Goal: Transaction & Acquisition: Purchase product/service

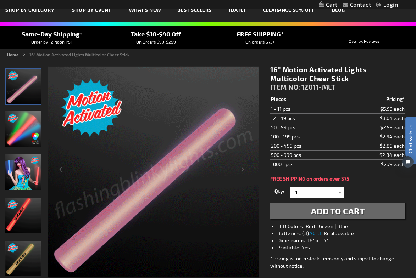
click at [28, 164] on img "Model displaying Motion Activated Multicolor LED Foam Sticks" at bounding box center [22, 172] width 35 height 35
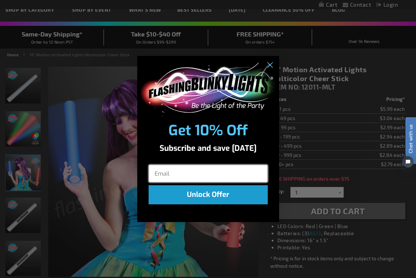
scroll to position [47, 0]
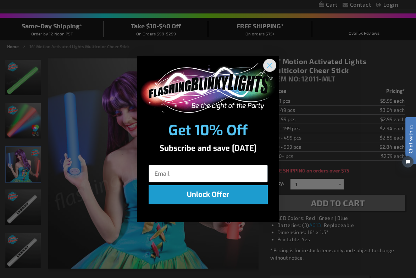
click at [272, 63] on circle "Close dialog" at bounding box center [270, 66] width 12 height 12
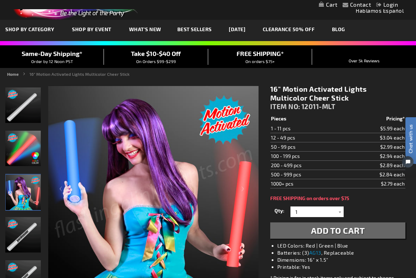
scroll to position [19, 0]
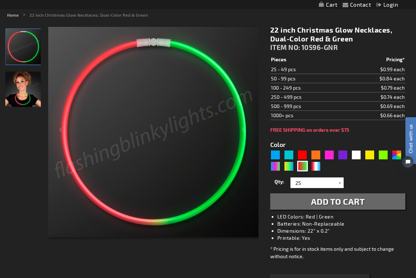
scroll to position [79, 0]
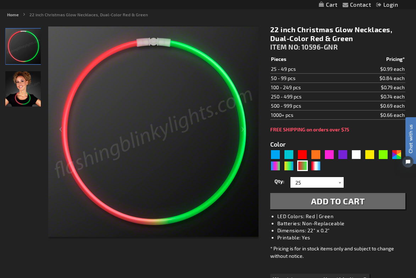
click at [354, 198] on span "Add to Cart" at bounding box center [338, 201] width 54 height 10
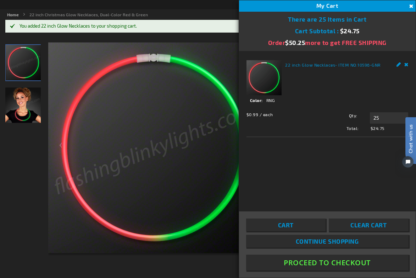
click at [313, 263] on button "Proceed To Checkout" at bounding box center [327, 263] width 162 height 16
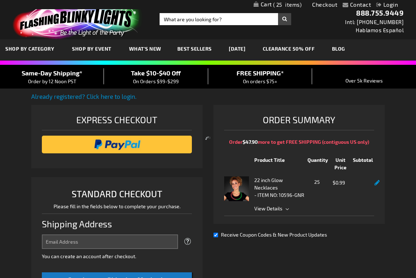
select select "US"
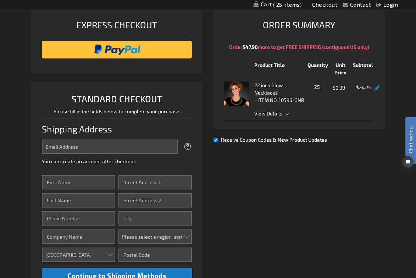
scroll to position [96, 0]
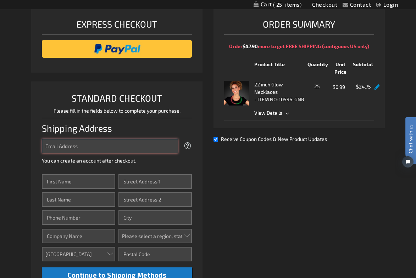
click at [126, 149] on input "Email Address" at bounding box center [110, 146] width 137 height 15
type input "[EMAIL_ADDRESS][DOMAIN_NAME]"
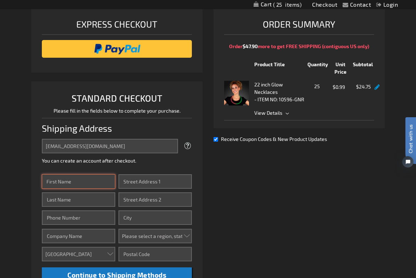
click at [89, 180] on input "First Name" at bounding box center [79, 182] width 74 height 15
type input "Adam"
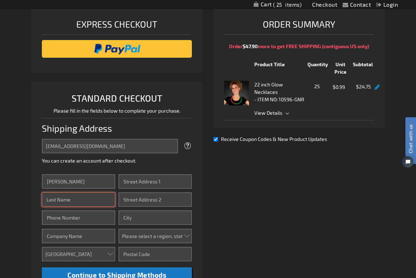
type input "M Guy"
type input "4049159901"
type input "Adam Guy"
type input "3420 79th Street"
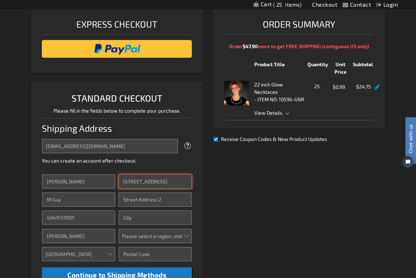
type input "Apt 5D"
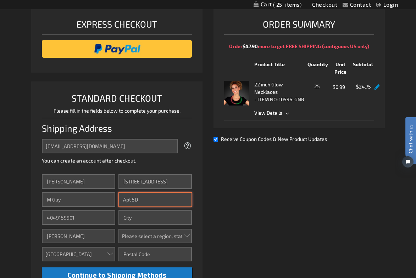
type input "Jackson Heights"
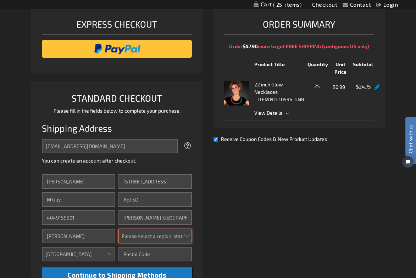
select select "43"
type input "11372-2607"
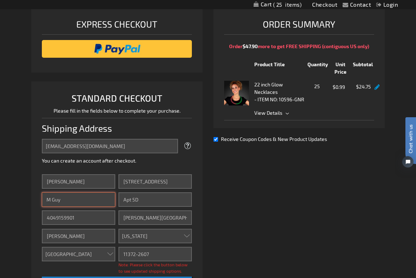
drag, startPoint x: 53, startPoint y: 200, endPoint x: 66, endPoint y: 195, distance: 13.8
click at [53, 200] on input "M Guy" at bounding box center [79, 200] width 74 height 15
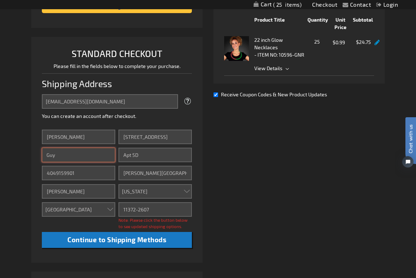
scroll to position [140, 0]
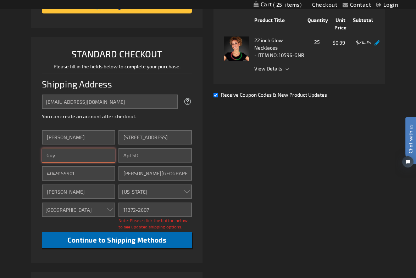
type input "Guy"
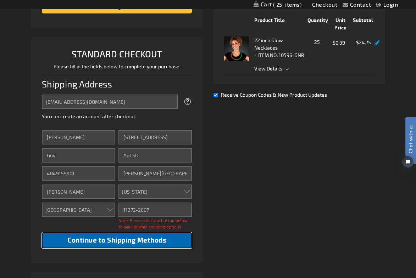
click at [124, 241] on span "Continue to Shipping Methods" at bounding box center [116, 240] width 99 height 8
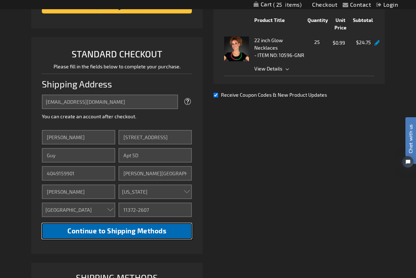
click at [123, 233] on span "Continue to Shipping Methods" at bounding box center [116, 231] width 99 height 8
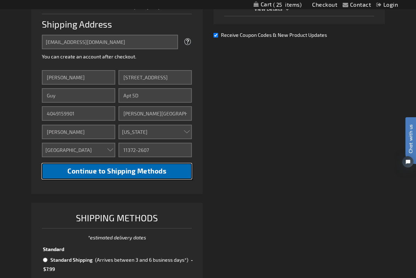
scroll to position [201, 0]
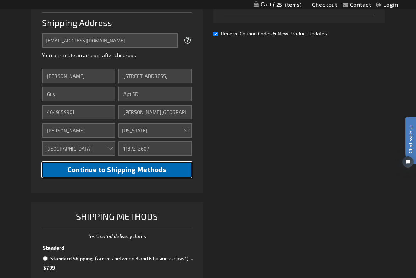
click at [136, 169] on span "Continue to Shipping Methods" at bounding box center [116, 170] width 99 height 8
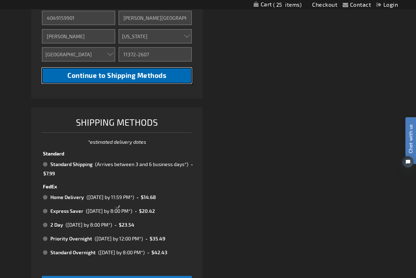
scroll to position [295, 0]
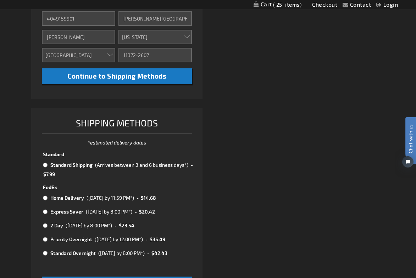
click at [46, 166] on input "radio" at bounding box center [45, 165] width 5 height 6
radio input "true"
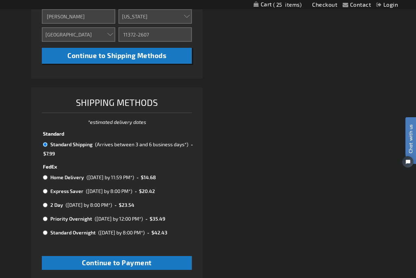
scroll to position [326, 0]
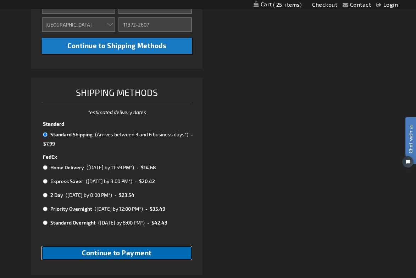
click at [129, 253] on span "Continue to Payment" at bounding box center [117, 253] width 70 height 8
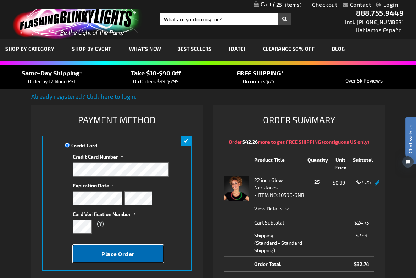
click at [139, 249] on button "Place Order" at bounding box center [118, 254] width 91 height 18
